Goal: Task Accomplishment & Management: Complete application form

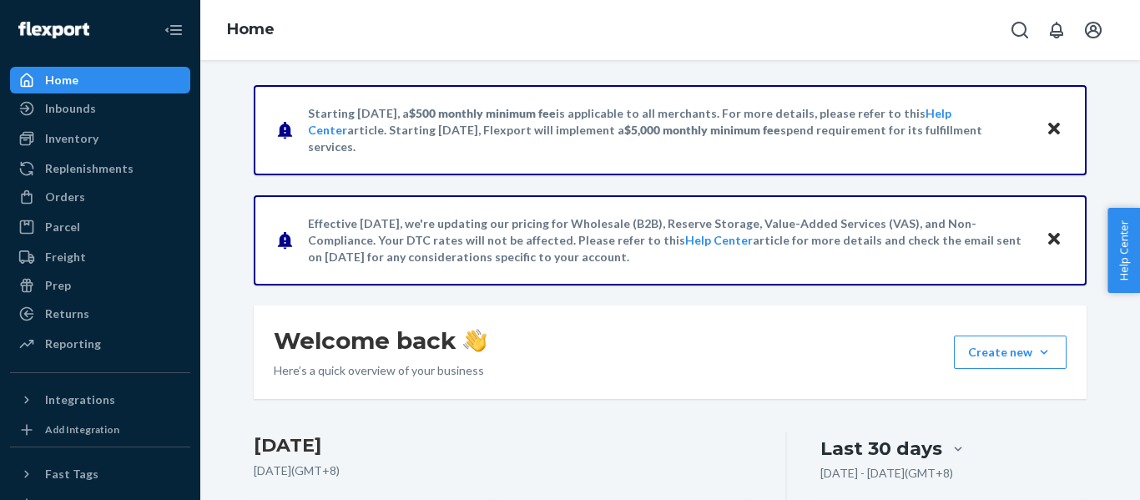
click at [54, 126] on link "Inventory" at bounding box center [100, 138] width 180 height 27
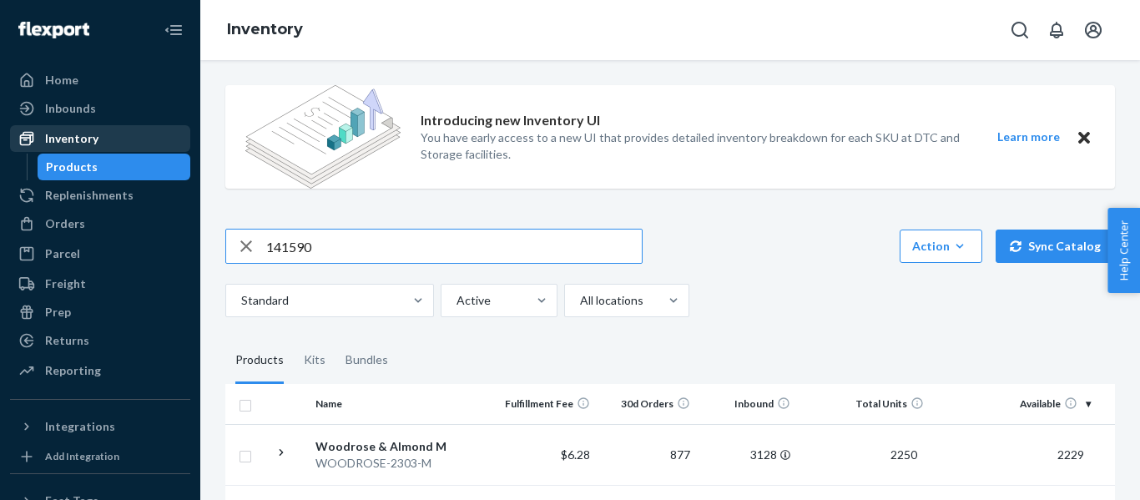
type input "141590"
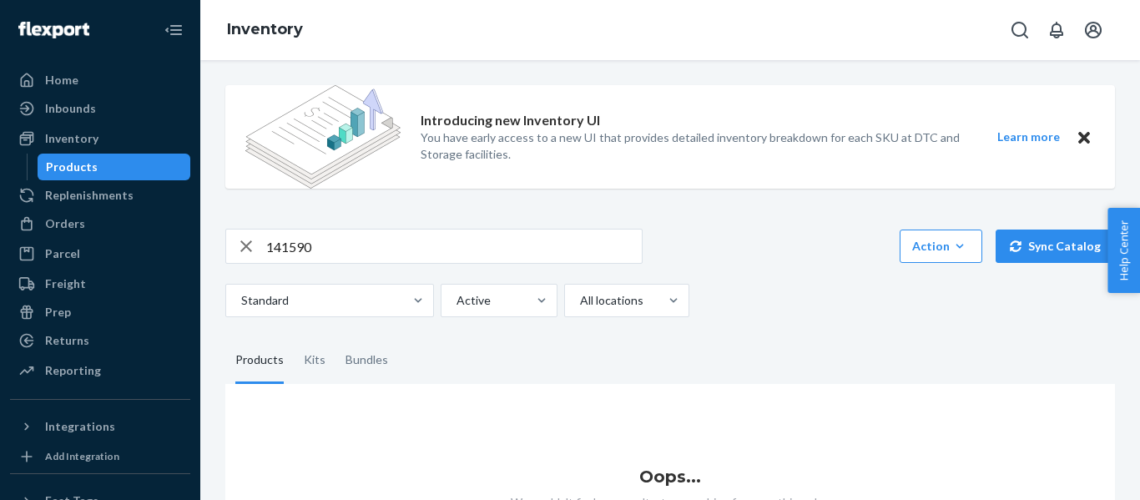
click at [394, 248] on input "141590" at bounding box center [454, 246] width 376 height 33
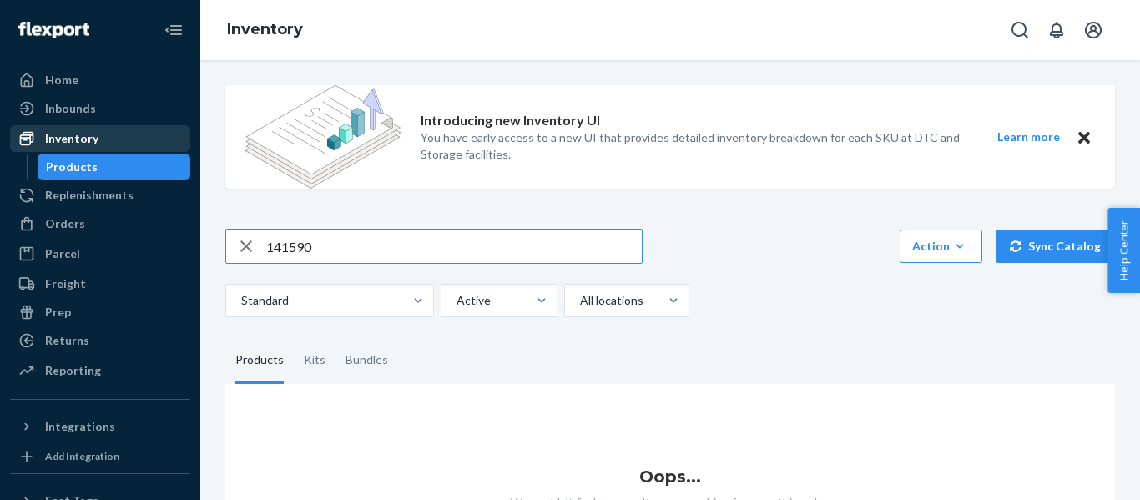
click at [93, 140] on div "Inventory" at bounding box center [71, 138] width 53 height 17
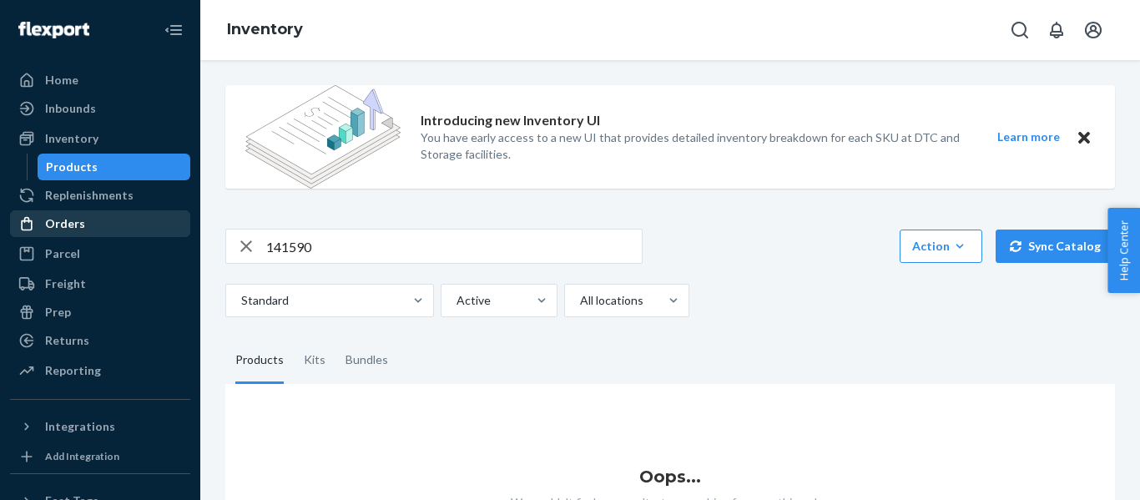
click at [106, 212] on link "Orders" at bounding box center [100, 223] width 180 height 27
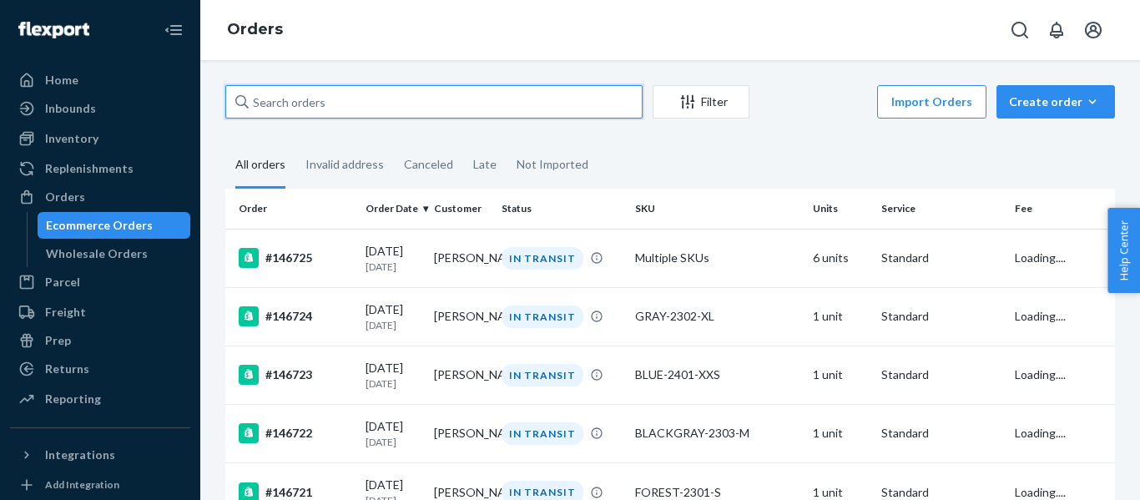
click at [443, 104] on input "text" at bounding box center [433, 101] width 417 height 33
paste input "141590"
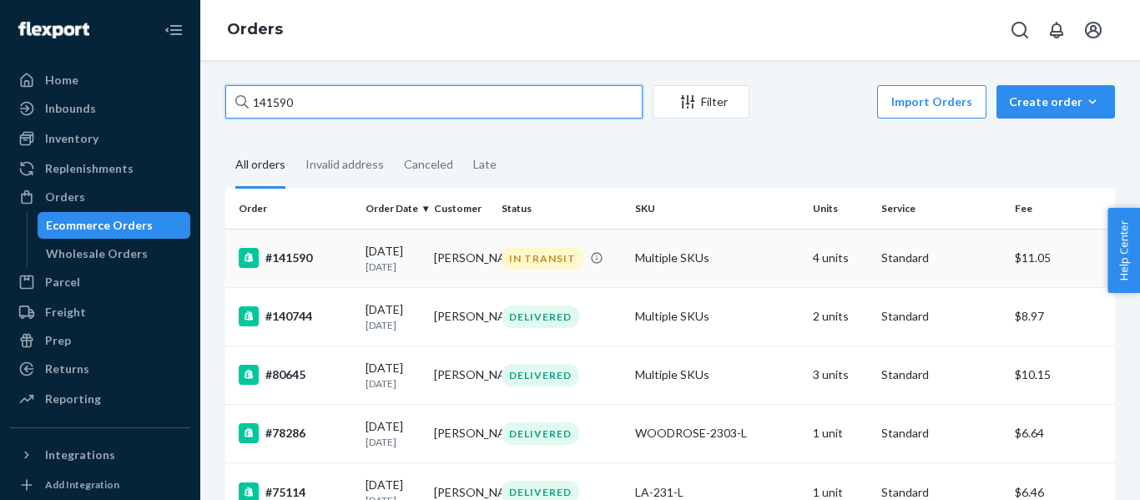
type input "141590"
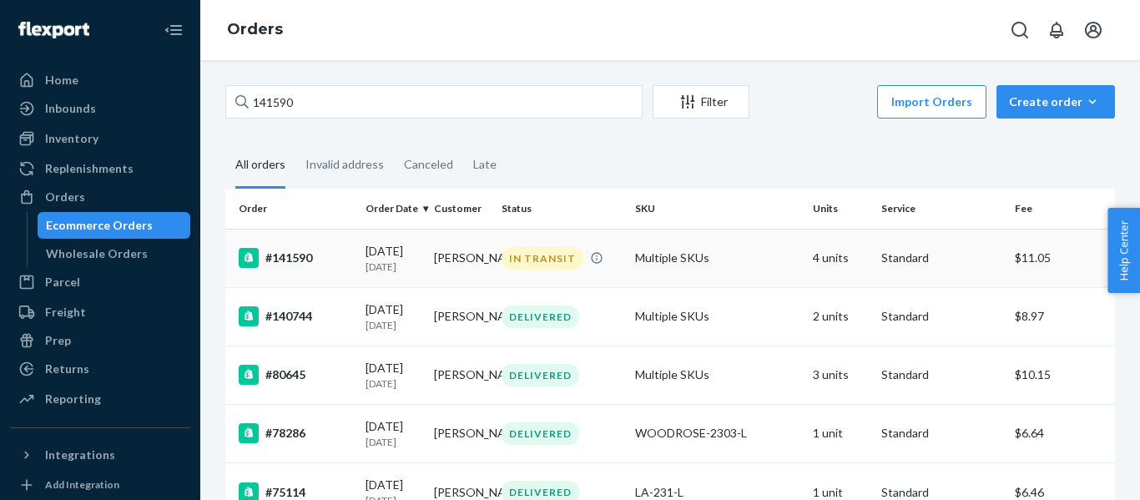
click at [279, 263] on div "#141590" at bounding box center [296, 258] width 114 height 20
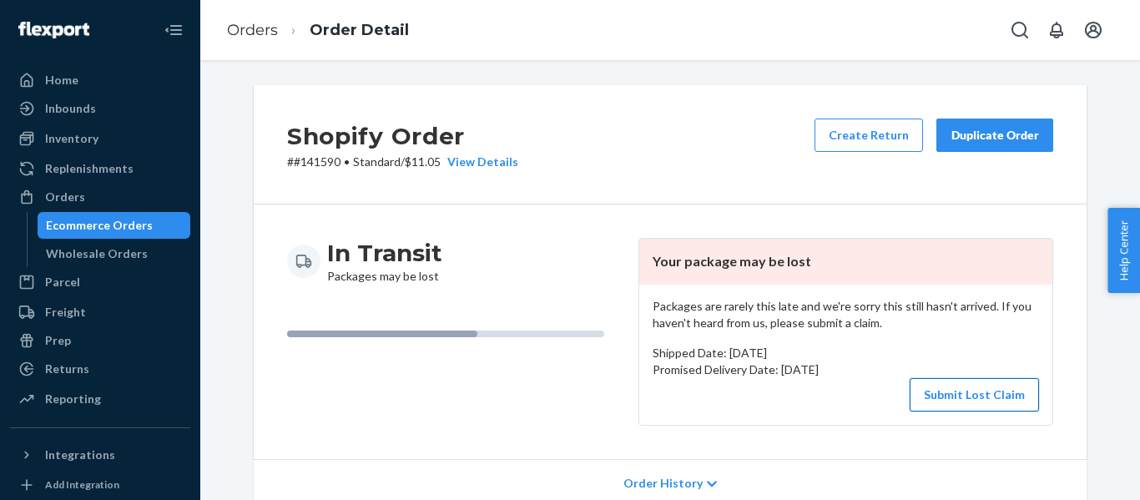
click at [950, 406] on button "Submit Lost Claim" at bounding box center [974, 394] width 129 height 33
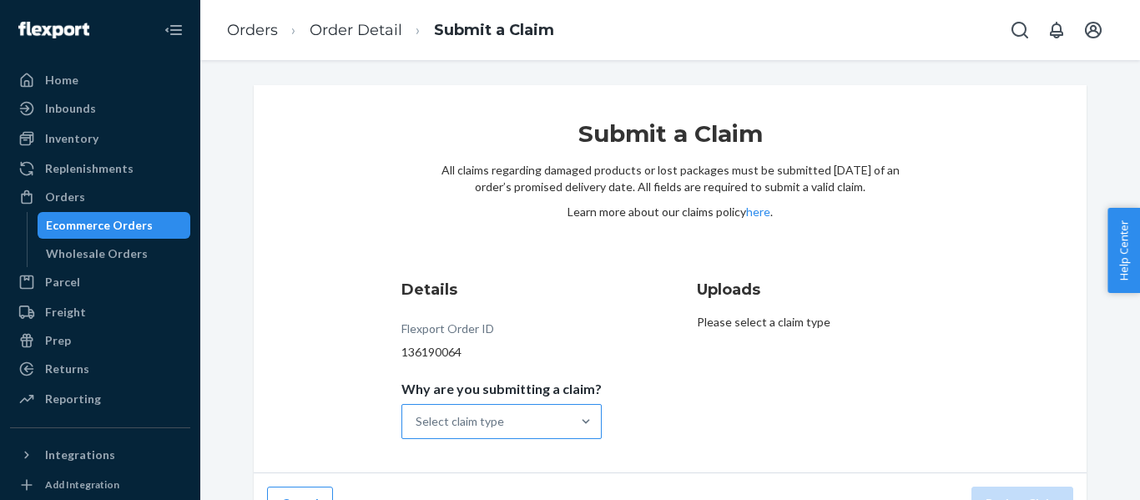
click at [585, 435] on div at bounding box center [586, 421] width 30 height 33
click at [417, 430] on input "Why are you submitting a claim? Select claim type" at bounding box center [417, 421] width 2 height 17
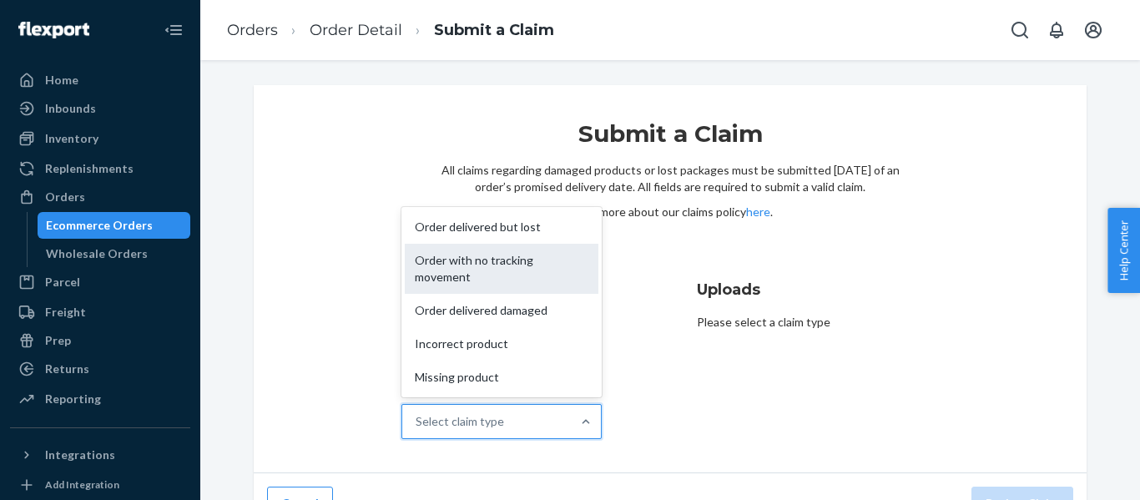
click at [554, 273] on div "Order with no tracking movement" at bounding box center [502, 269] width 194 height 50
click at [417, 413] on input "Why are you submitting a claim? option Order with no tracking movement focused,…" at bounding box center [417, 421] width 2 height 17
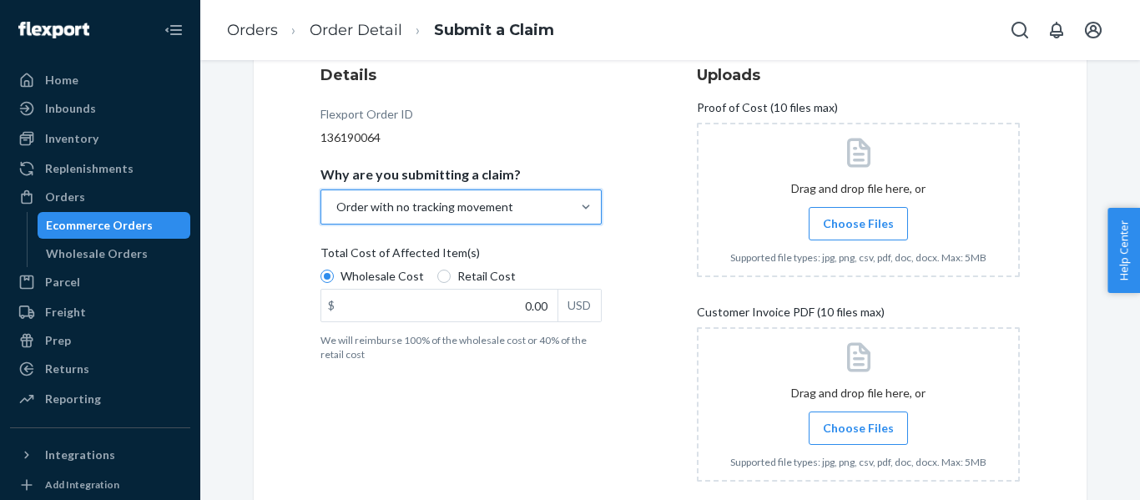
scroll to position [250, 0]
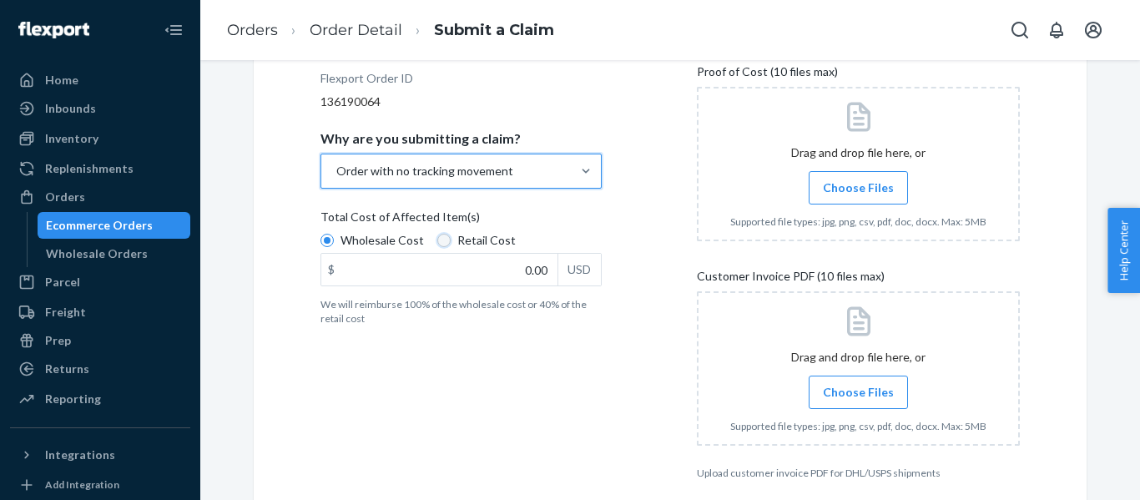
click at [437, 245] on input "Retail Cost" at bounding box center [443, 240] width 13 height 13
radio input "true"
radio input "false"
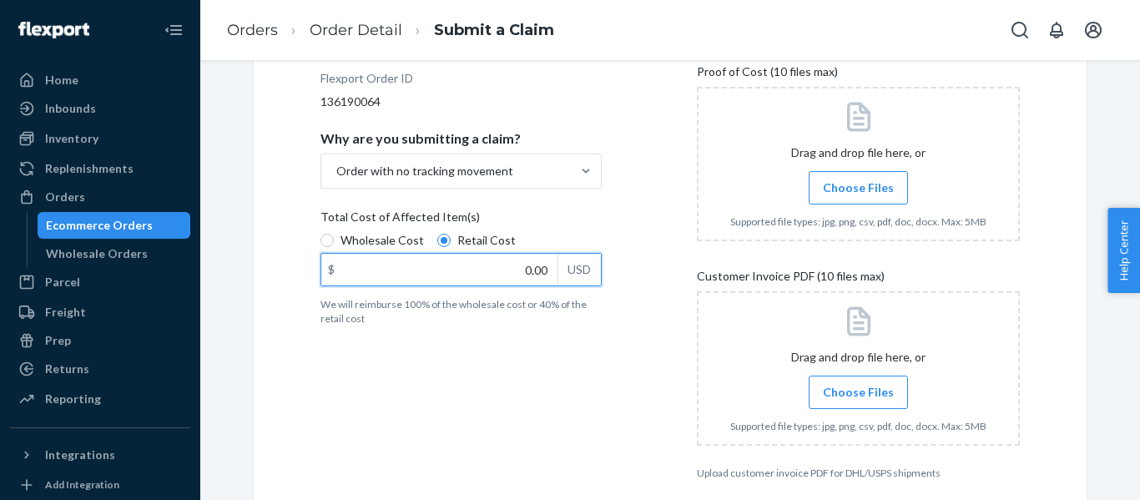
click at [405, 265] on input "0.00" at bounding box center [439, 270] width 236 height 32
type input "107.96"
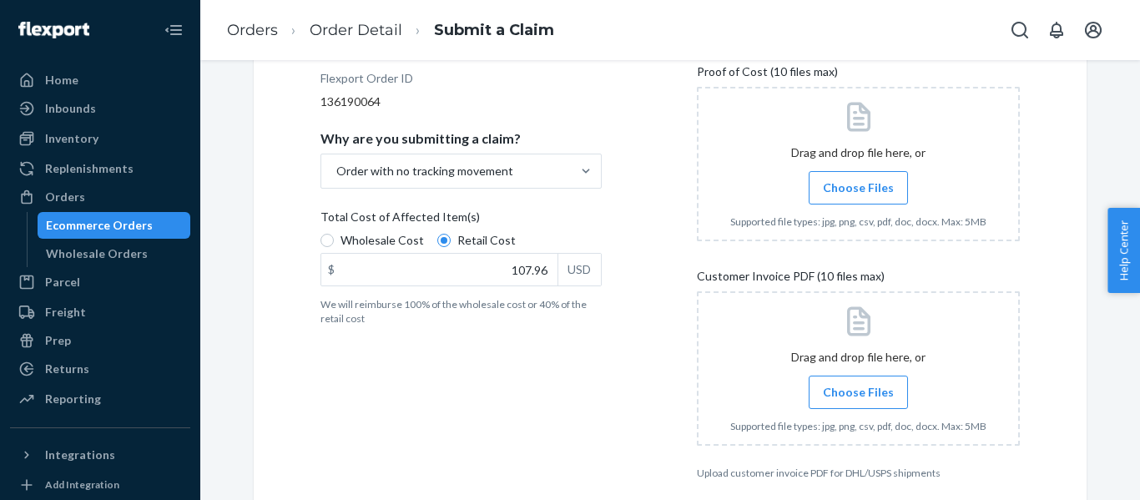
click at [852, 154] on div at bounding box center [858, 164] width 323 height 154
click at [864, 183] on span "Choose Files" at bounding box center [858, 187] width 71 height 17
click at [859, 183] on input "Choose Files" at bounding box center [858, 188] width 1 height 18
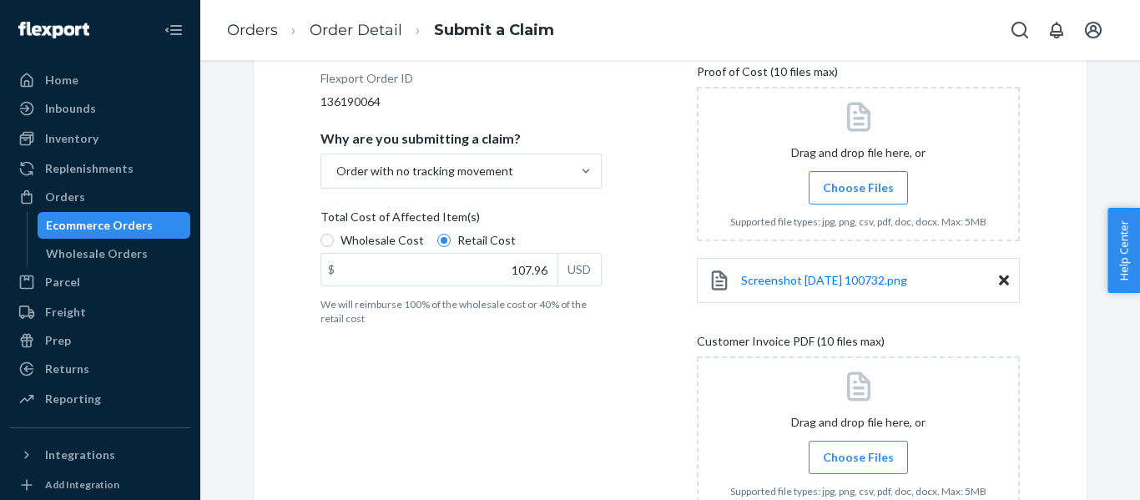
click at [800, 163] on div at bounding box center [858, 164] width 323 height 154
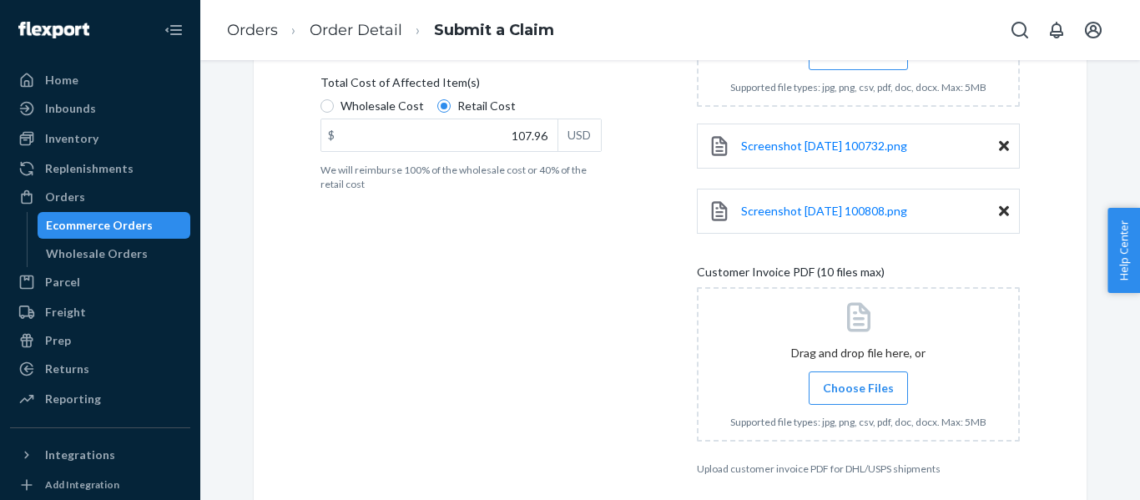
scroll to position [417, 0]
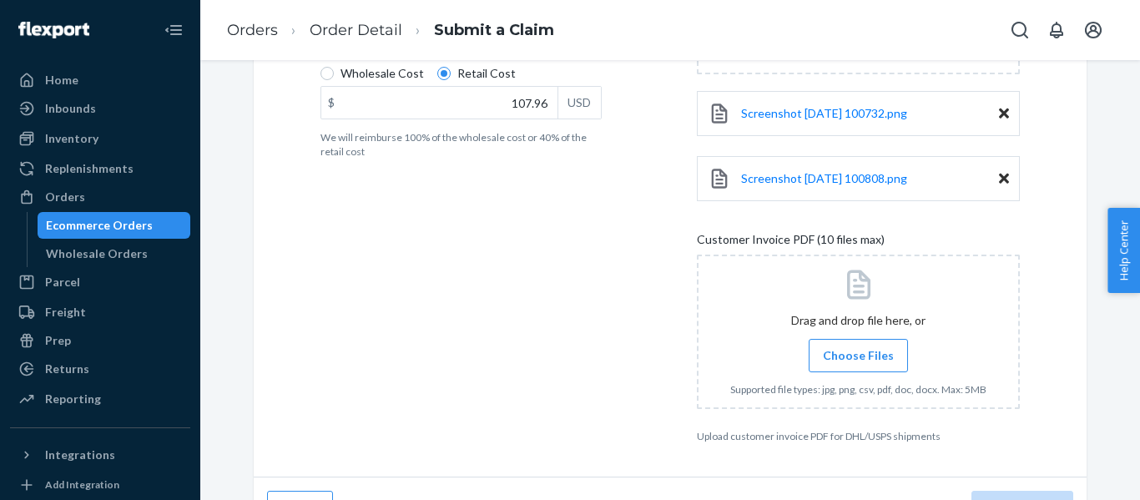
click at [830, 349] on span "Choose Files" at bounding box center [858, 355] width 71 height 17
click at [858, 349] on input "Choose Files" at bounding box center [858, 355] width 1 height 18
